Goal: Task Accomplishment & Management: Use online tool/utility

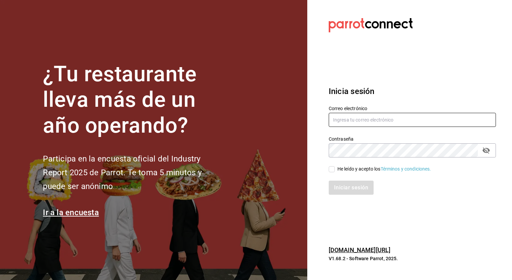
type input "[EMAIL_ADDRESS][PERSON_NAME][DOMAIN_NAME]"
click at [333, 169] on input "He leído y acepto los Términos y condiciones." at bounding box center [332, 169] width 6 height 6
checkbox input "true"
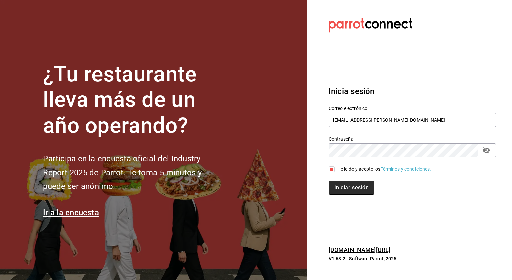
click at [345, 187] on button "Iniciar sesión" at bounding box center [352, 187] width 46 height 14
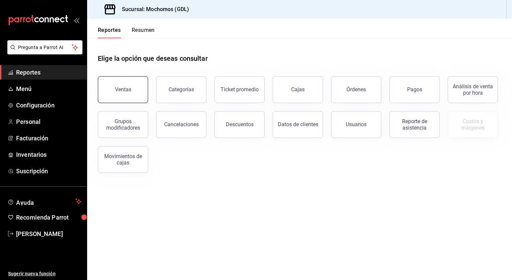
click at [135, 92] on button "Ventas" at bounding box center [123, 89] width 50 height 27
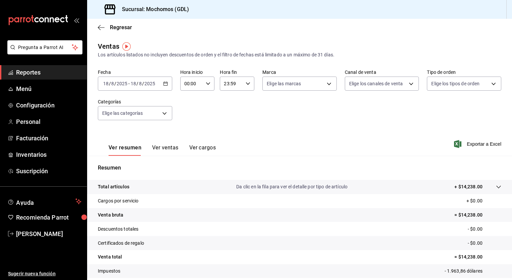
click at [163, 84] on icon "button" at bounding box center [165, 83] width 5 height 5
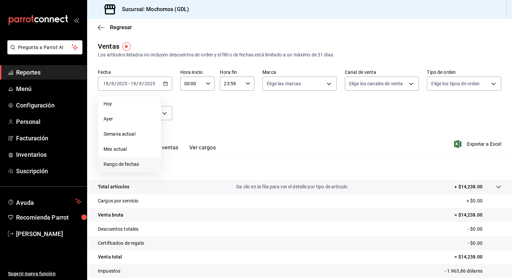
click at [112, 167] on span "Rango de fechas" at bounding box center [130, 164] width 52 height 7
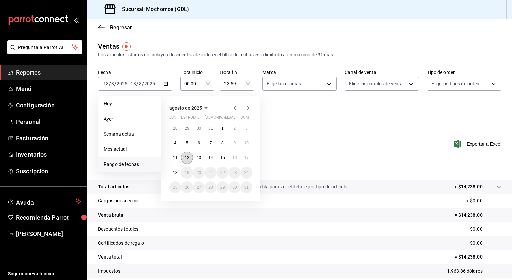
click at [186, 158] on abbr "12" at bounding box center [187, 157] width 4 height 5
click at [176, 169] on button "18" at bounding box center [175, 172] width 12 height 12
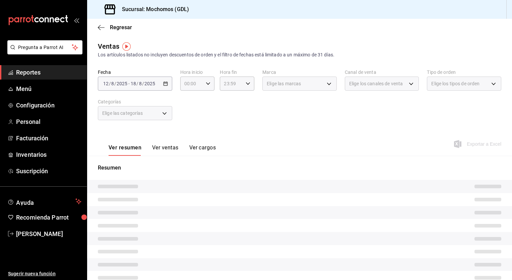
click at [164, 87] on div "[DATE] [DATE] - [DATE] [DATE]" at bounding box center [135, 83] width 74 height 14
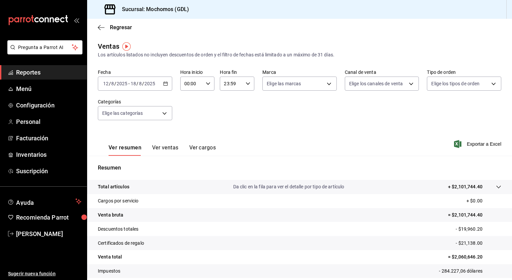
click at [164, 83] on icon "button" at bounding box center [165, 83] width 5 height 5
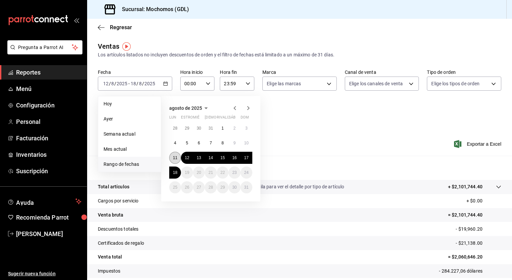
click at [174, 155] on abbr "11" at bounding box center [175, 157] width 4 height 5
click at [175, 171] on abbr "18" at bounding box center [175, 172] width 4 height 5
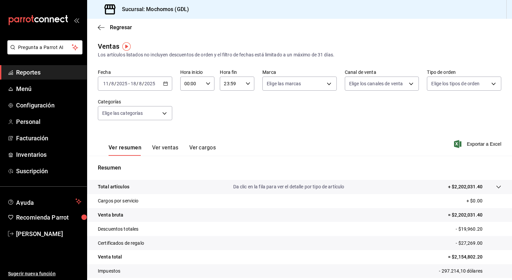
click at [206, 83] on \(Stroke\) "button" at bounding box center [208, 83] width 4 height 2
click at [185, 129] on span "05" at bounding box center [188, 129] width 6 height 5
type input "05:00"
click at [247, 81] on div at bounding box center [256, 140] width 512 height 280
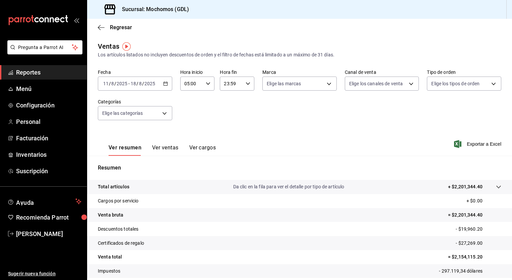
click at [247, 81] on icon "button" at bounding box center [248, 83] width 5 height 5
click at [245, 98] on span "00" at bounding box center [244, 100] width 6 height 5
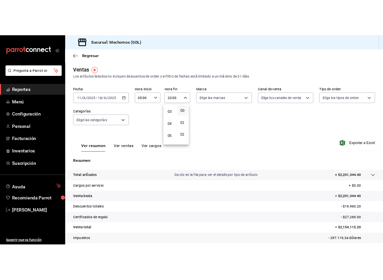
scroll to position [48, 0]
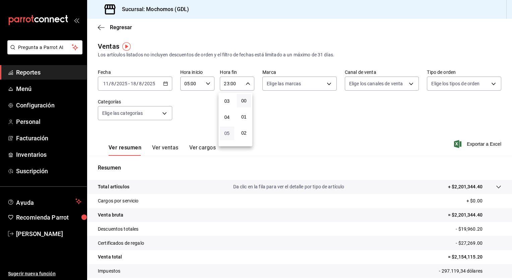
click at [227, 133] on span "05" at bounding box center [227, 132] width 6 height 5
type input "05:00"
click at [323, 83] on div at bounding box center [256, 140] width 512 height 280
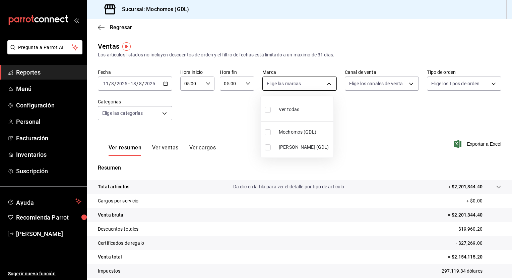
click at [326, 83] on body "Pregunta a Parrot AI Reportes Menú Configuración Personal Facturación Inventari…" at bounding box center [256, 140] width 512 height 280
click at [268, 109] on input "checkbox" at bounding box center [268, 110] width 6 height 6
checkbox input "true"
type input "36c25d4a-7cb0-456c-a434-e981d54830bc,9cac9703-0c5a-4d8b-addd-5b6b571d65b9"
checkbox input "true"
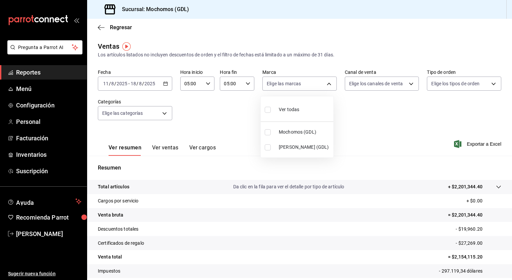
checkbox input "true"
click at [406, 85] on div at bounding box center [256, 140] width 512 height 280
click at [406, 85] on body "Pregunta a Parrot AI Reportes Menú Configuración Personal Facturación Inventari…" at bounding box center [256, 140] width 512 height 280
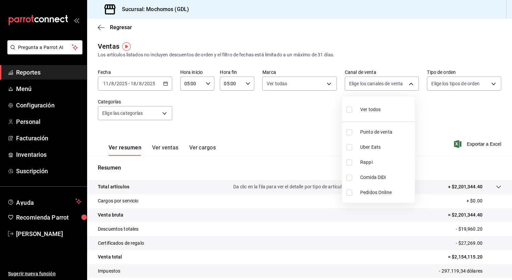
click at [349, 109] on input "checkbox" at bounding box center [349, 110] width 6 height 6
checkbox input "true"
type input "PARROT,UBER_EATS,RAPPI,DIDI_FOOD,ONLINE"
checkbox input "true"
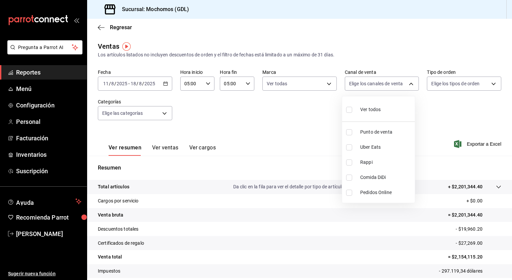
checkbox input "true"
click at [489, 84] on div at bounding box center [256, 140] width 512 height 280
click at [489, 84] on body "Pregunta a Parrot AI Reportes Menú Configuración Personal Facturación Inventari…" at bounding box center [256, 140] width 512 height 280
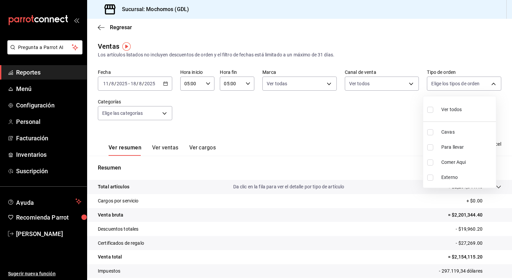
click at [430, 109] on input "checkbox" at bounding box center [431, 110] width 6 height 6
checkbox input "true"
type input "c3d0baef-30c0-4718-9d76-caab43e27316,13c4cc4a-99d2-42c0-ba96-c3de8c08c13d,7b791…"
checkbox input "true"
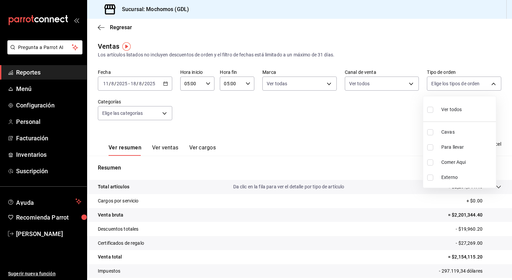
checkbox input "true"
click at [162, 115] on div at bounding box center [256, 140] width 512 height 280
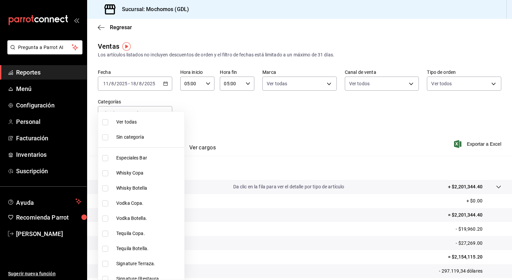
click at [162, 115] on body "Pregunta a Parrot AI Reportes Menú Configuración Personal Facturación Inventari…" at bounding box center [256, 140] width 512 height 280
click at [105, 121] on input "checkbox" at bounding box center [105, 122] width 6 height 6
checkbox input "true"
type input "c0db8a99-aef8-4e9c-862d-72763fc5d605,0e6da5ad-e1ed-4623-8a7f-4db137866549,4ba6e…"
checkbox input "true"
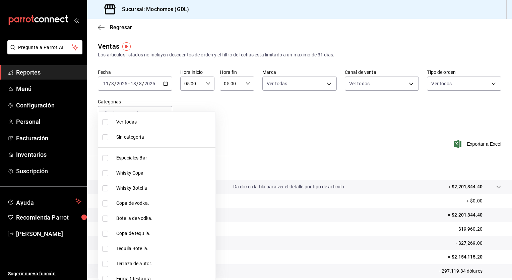
checkbox input "true"
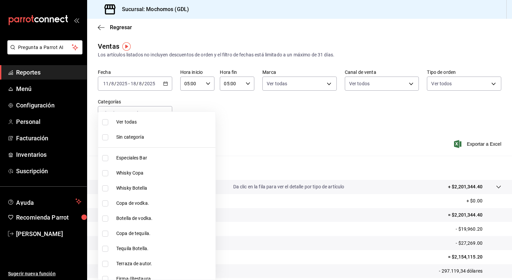
checkbox input "true"
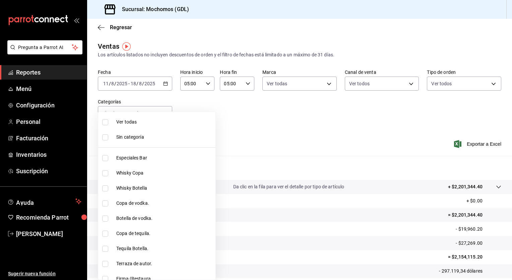
checkbox input "true"
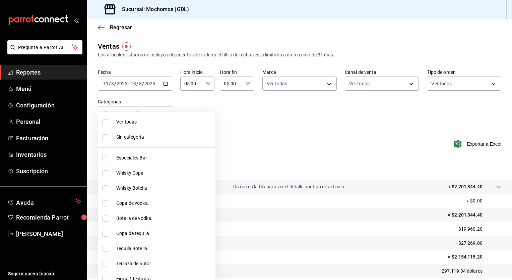
checkbox input "true"
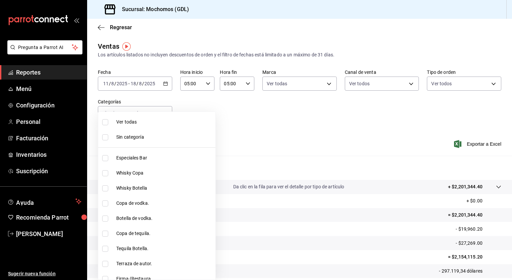
checkbox input "true"
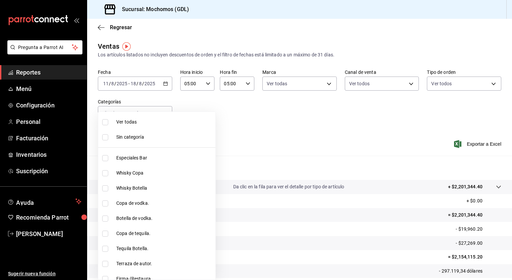
checkbox input "true"
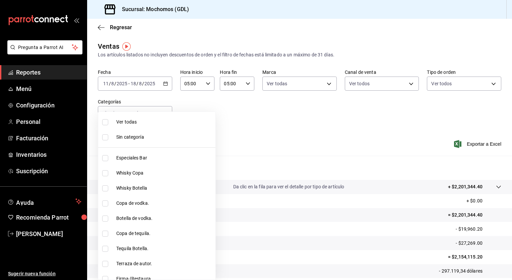
checkbox input "true"
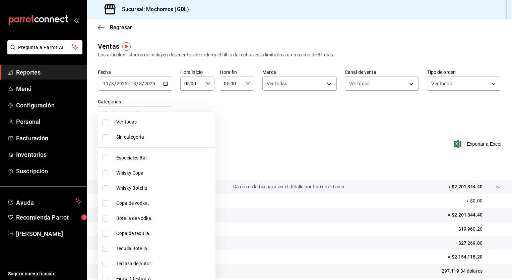
checkbox input "true"
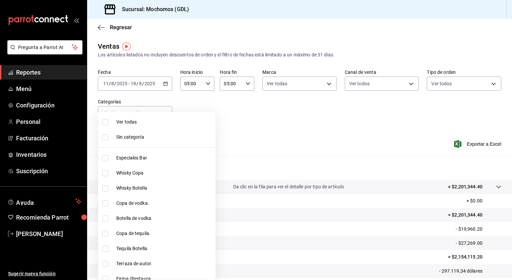
checkbox input "true"
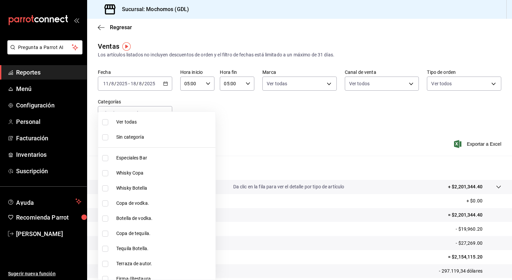
checkbox input "true"
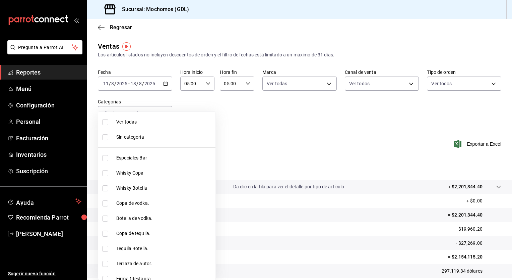
checkbox input "true"
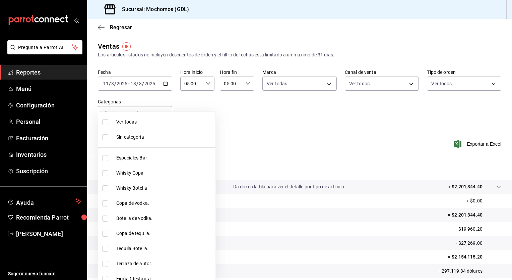
checkbox input "true"
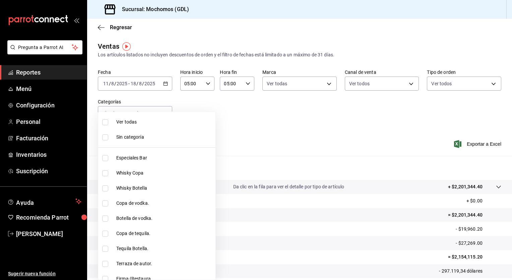
checkbox input "true"
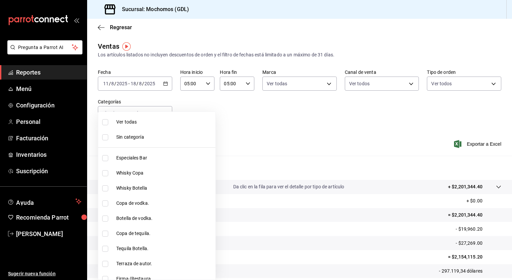
checkbox input "true"
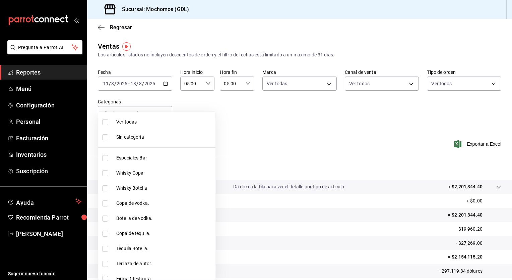
checkbox input "true"
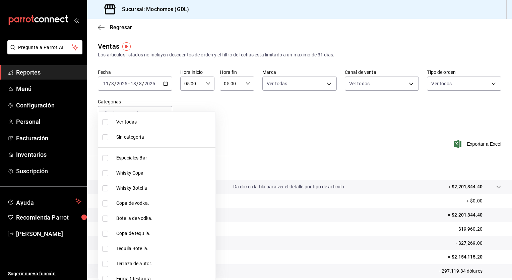
checkbox input "true"
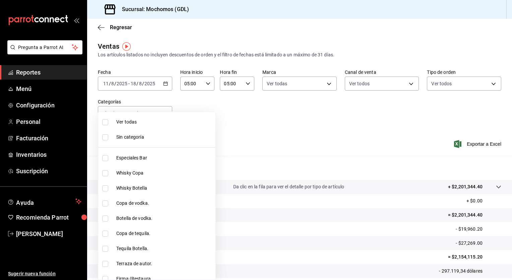
checkbox input "true"
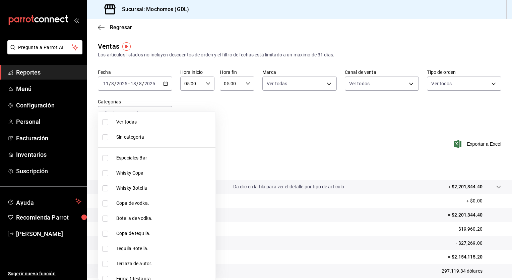
checkbox input "true"
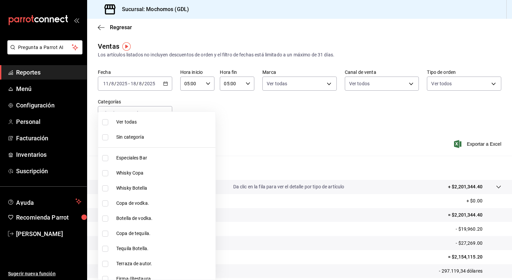
checkbox input "true"
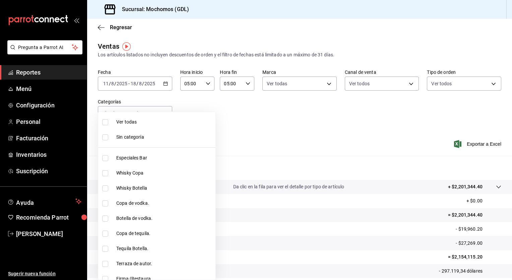
checkbox input "true"
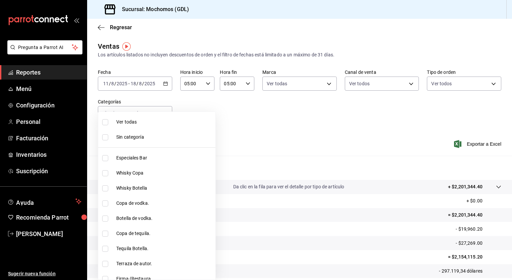
checkbox input "true"
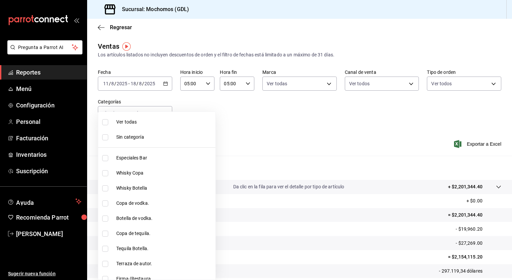
checkbox input "true"
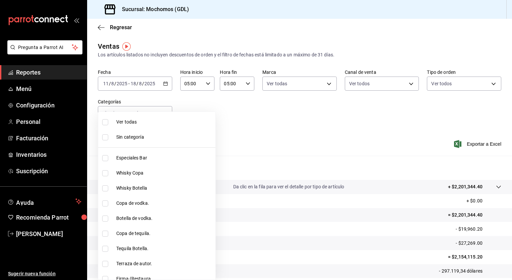
checkbox input "true"
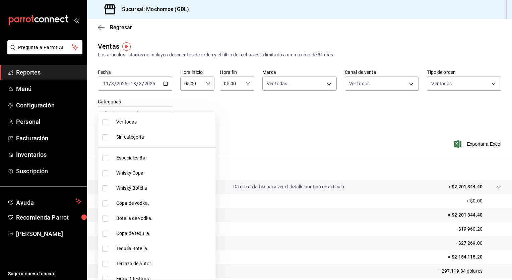
checkbox input "true"
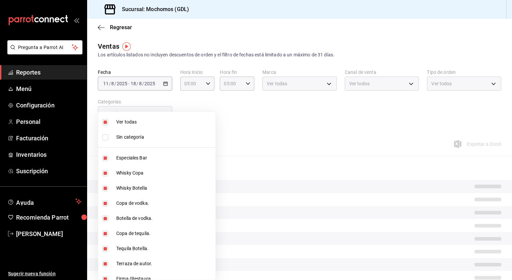
click at [234, 123] on div at bounding box center [256, 140] width 512 height 280
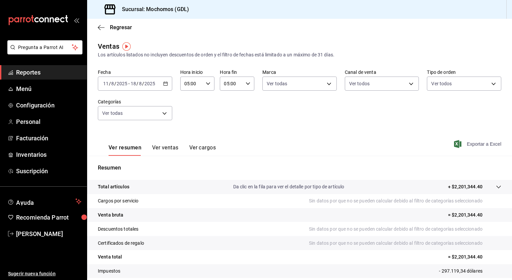
click at [476, 144] on font "Exportar a Excel" at bounding box center [484, 143] width 35 height 5
